Goal: Navigation & Orientation: Find specific page/section

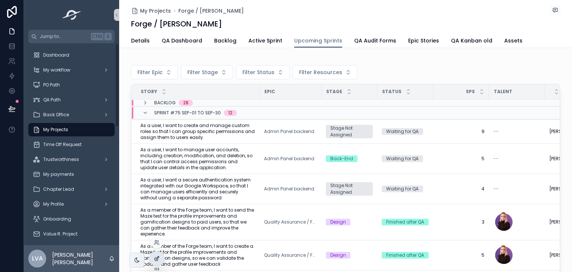
click at [158, 257] on icon at bounding box center [157, 258] width 6 height 6
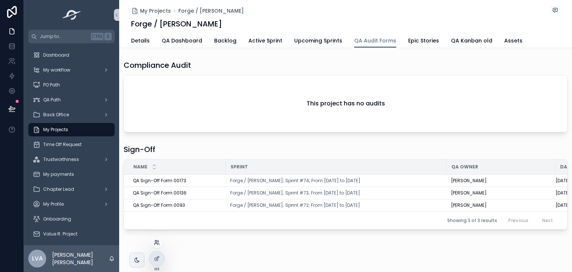
click at [157, 240] on icon at bounding box center [157, 242] width 6 height 6
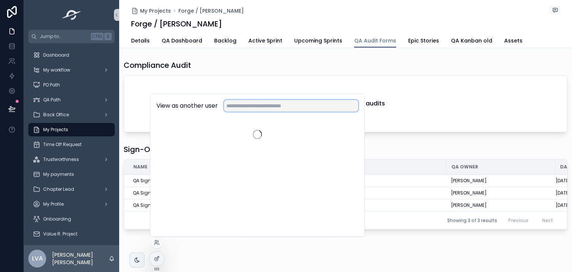
click at [247, 108] on input "text" at bounding box center [291, 106] width 134 height 12
paste input "**********"
type input "**********"
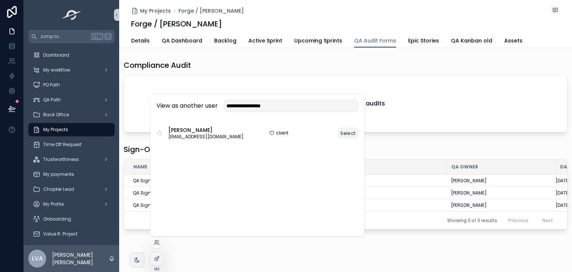
click at [349, 133] on button "Select" at bounding box center [348, 132] width 20 height 11
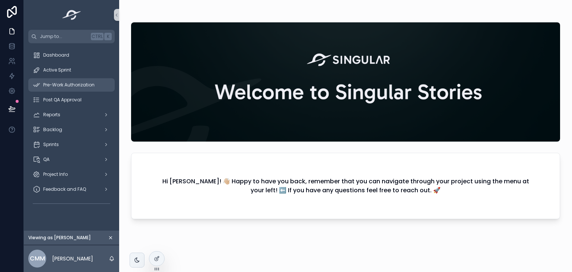
click at [71, 88] on span "Pre-Work Authorization" at bounding box center [68, 85] width 51 height 6
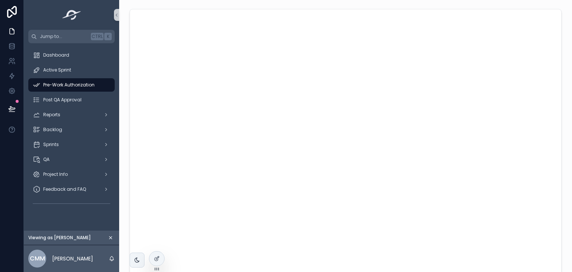
click at [69, 86] on span "Pre-Work Authorization" at bounding box center [68, 85] width 51 height 6
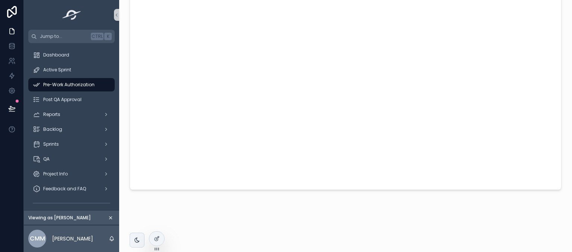
scroll to position [28, 0]
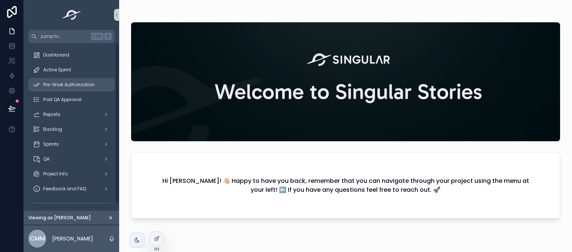
click at [51, 87] on span "Pre-Work Authorization" at bounding box center [68, 85] width 51 height 6
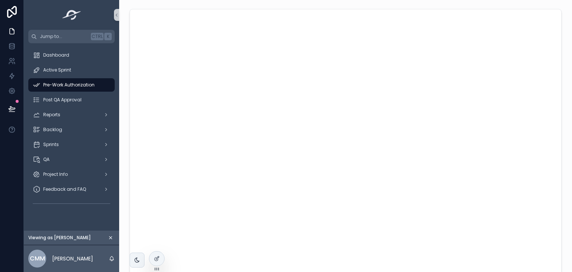
click at [111, 239] on icon "scrollable content" at bounding box center [110, 237] width 5 height 5
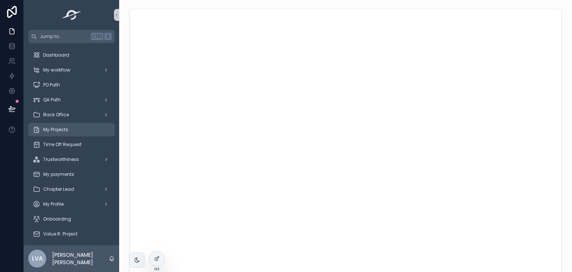
click at [85, 130] on div "My Projects" at bounding box center [71, 130] width 77 height 12
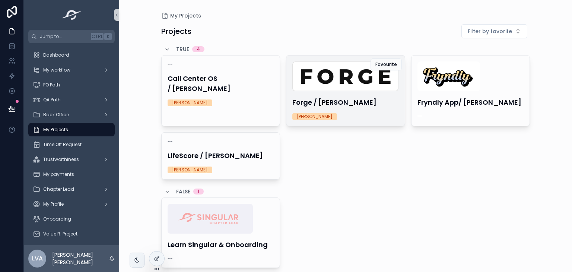
click at [353, 93] on div "Forge / [PERSON_NAME] [PERSON_NAME]" at bounding box center [345, 90] width 118 height 70
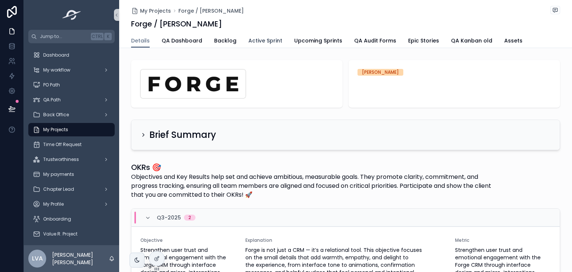
click at [251, 47] on link "Active Sprint" at bounding box center [265, 41] width 34 height 15
